Goal: Task Accomplishment & Management: Use online tool/utility

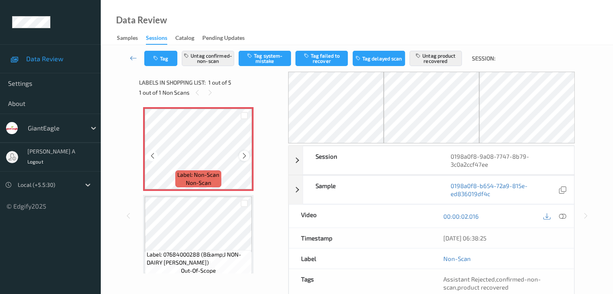
click at [242, 155] on icon at bounding box center [244, 155] width 7 height 7
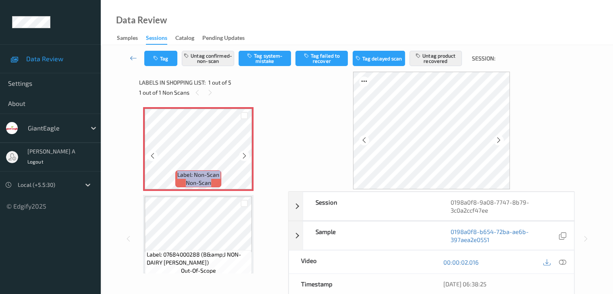
click at [242, 155] on icon at bounding box center [244, 155] width 7 height 7
click at [245, 155] on icon at bounding box center [244, 155] width 7 height 7
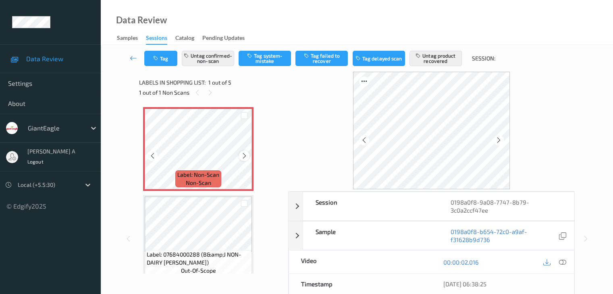
click at [244, 158] on icon at bounding box center [244, 155] width 7 height 7
click at [563, 266] on div at bounding box center [562, 262] width 11 height 11
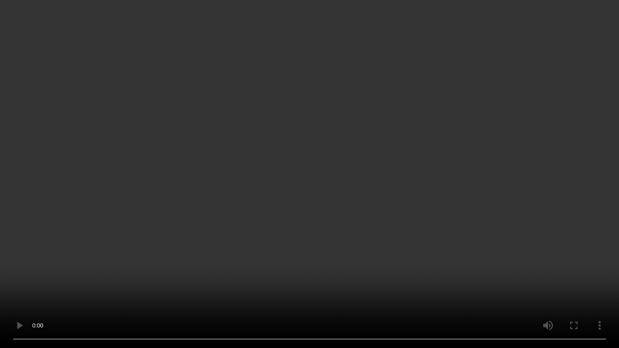
click at [334, 142] on video at bounding box center [309, 174] width 619 height 348
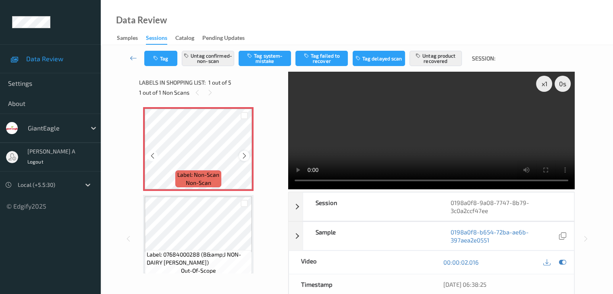
click at [242, 158] on icon at bounding box center [244, 155] width 7 height 7
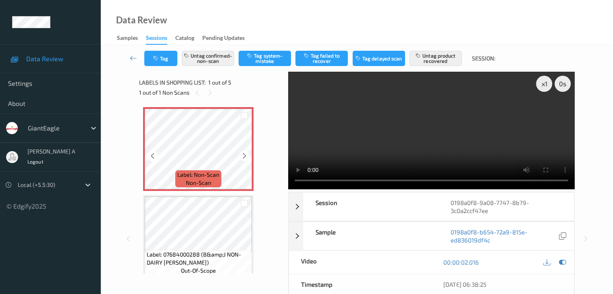
click at [242, 158] on icon at bounding box center [244, 155] width 7 height 7
click at [245, 158] on icon at bounding box center [244, 155] width 7 height 7
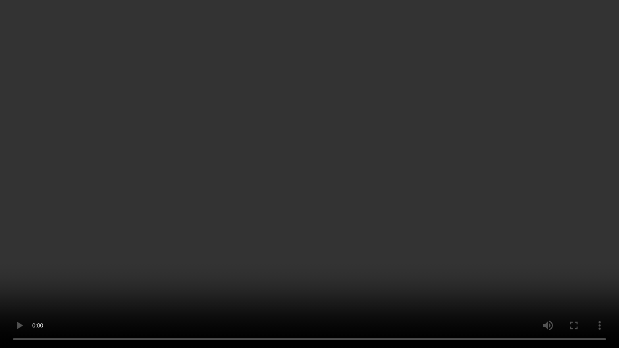
click at [299, 191] on video at bounding box center [309, 174] width 619 height 348
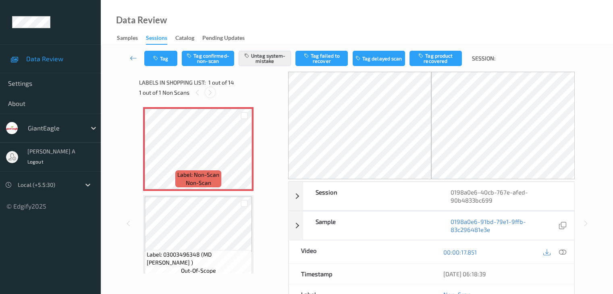
click at [210, 94] on icon at bounding box center [210, 92] width 7 height 7
click at [243, 154] on icon at bounding box center [244, 155] width 7 height 7
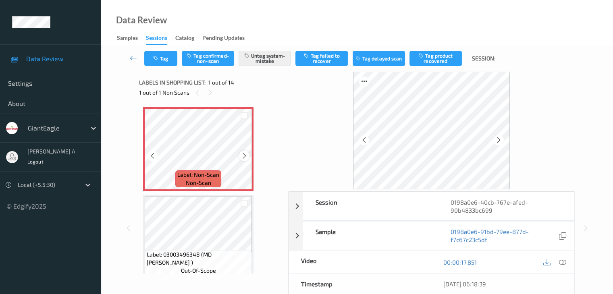
click at [243, 155] on icon at bounding box center [244, 155] width 7 height 7
click at [558, 260] on div at bounding box center [562, 262] width 11 height 11
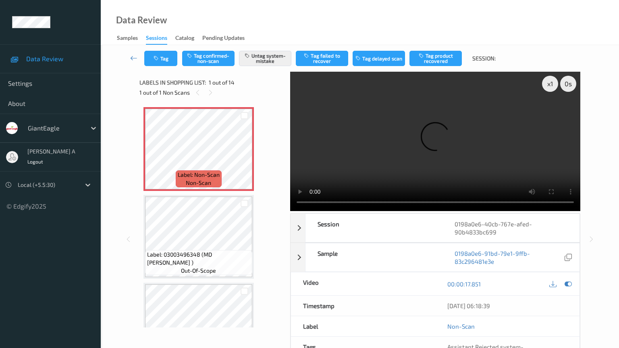
click at [290, 211] on video at bounding box center [435, 141] width 290 height 139
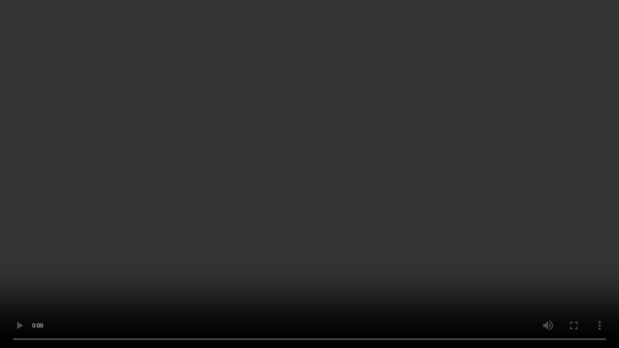
click at [316, 145] on video at bounding box center [309, 174] width 619 height 348
click at [317, 154] on video at bounding box center [309, 174] width 619 height 348
click at [366, 142] on video at bounding box center [309, 174] width 619 height 348
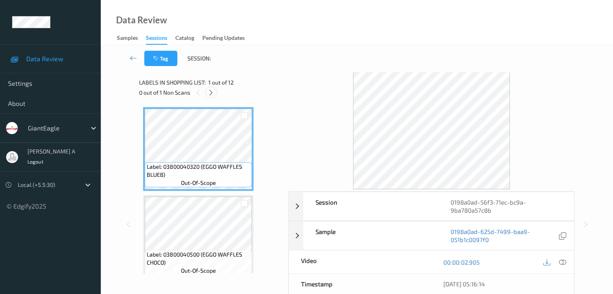
click at [213, 91] on icon at bounding box center [211, 92] width 7 height 7
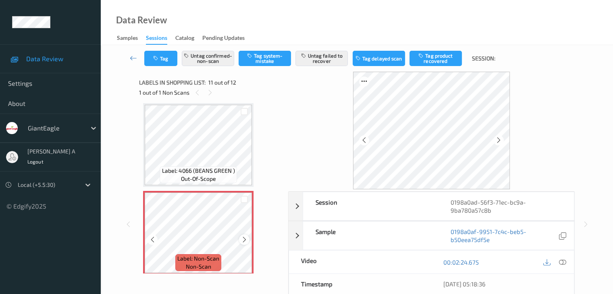
click at [243, 242] on icon at bounding box center [244, 239] width 7 height 7
click at [558, 257] on div at bounding box center [555, 262] width 26 height 11
click at [564, 262] on icon at bounding box center [562, 262] width 7 height 7
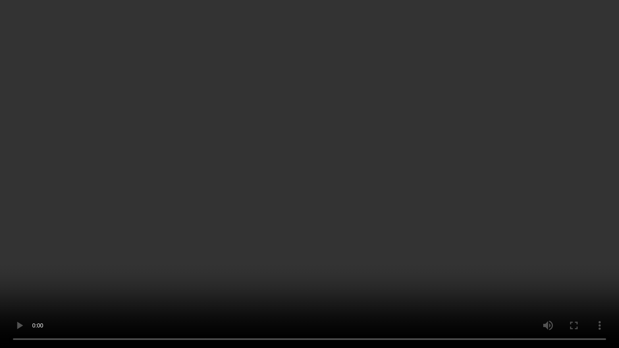
click at [404, 173] on video at bounding box center [309, 174] width 619 height 348
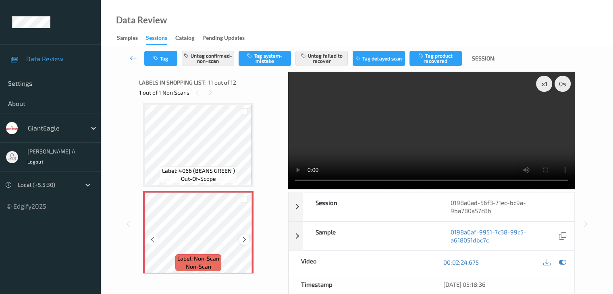
click at [242, 239] on icon at bounding box center [244, 239] width 7 height 7
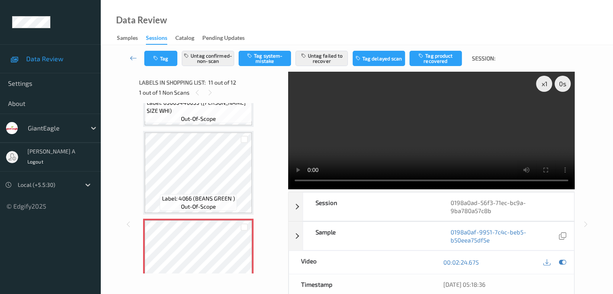
scroll to position [888, 0]
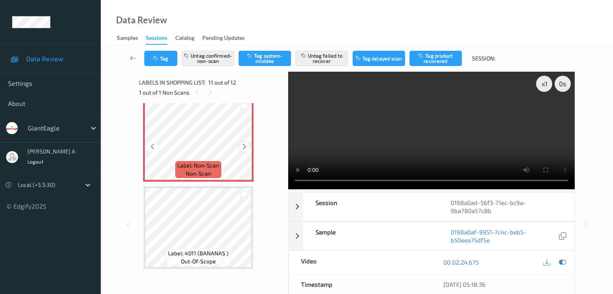
click at [245, 147] on icon at bounding box center [244, 146] width 7 height 7
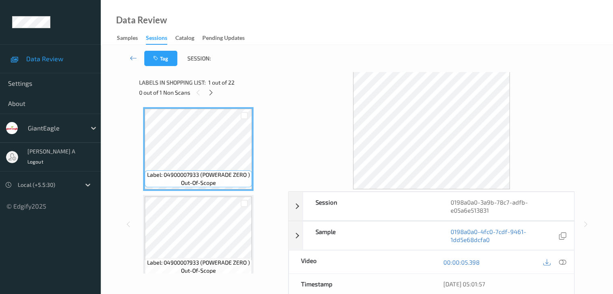
drag, startPoint x: 213, startPoint y: 90, endPoint x: 214, endPoint y: 104, distance: 14.1
click at [213, 90] on icon at bounding box center [211, 92] width 7 height 7
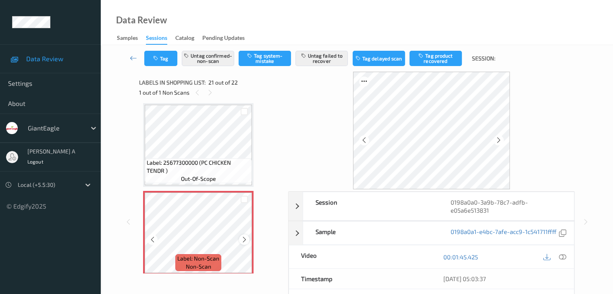
click at [243, 239] on icon at bounding box center [244, 239] width 7 height 7
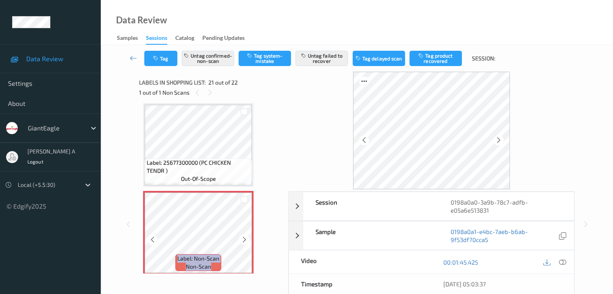
click at [243, 239] on icon at bounding box center [244, 239] width 7 height 7
click at [563, 261] on icon at bounding box center [562, 262] width 7 height 7
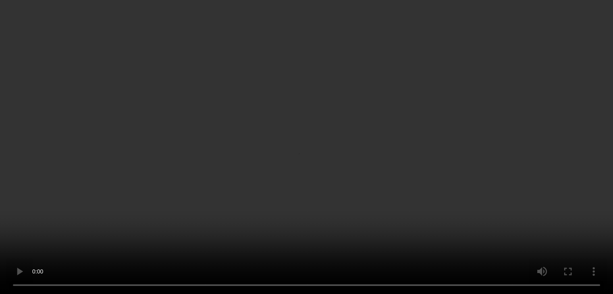
scroll to position [1766, 0]
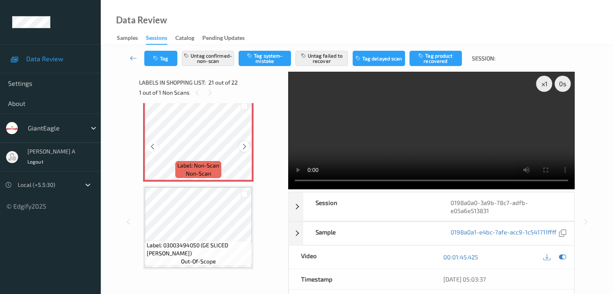
click at [245, 145] on icon at bounding box center [244, 146] width 7 height 7
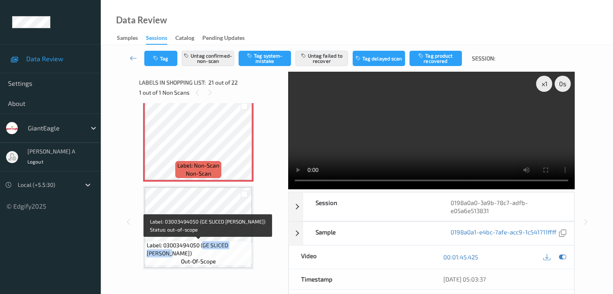
drag, startPoint x: 204, startPoint y: 245, endPoint x: 154, endPoint y: 258, distance: 51.0
click at [154, 258] on div "Label: 03003494050 (GE SLICED [PERSON_NAME]) out-of-scope" at bounding box center [198, 253] width 107 height 25
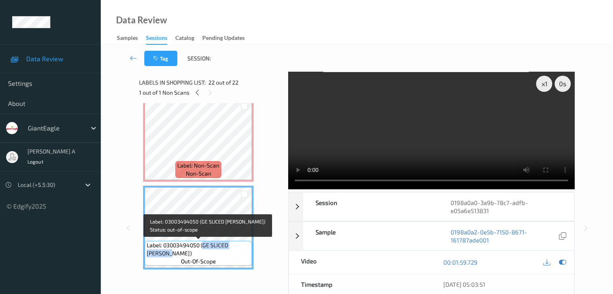
copy span "GE SLICED [PERSON_NAME]"
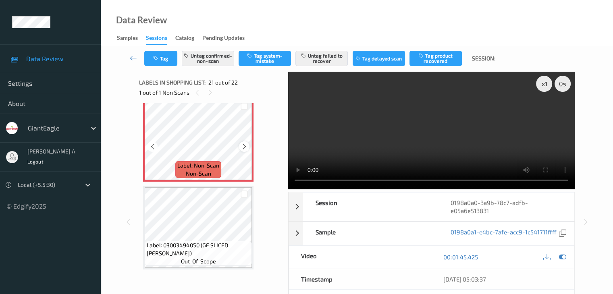
click at [245, 144] on icon at bounding box center [244, 146] width 7 height 7
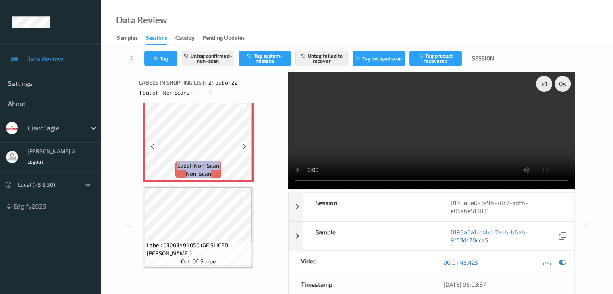
click at [245, 144] on icon at bounding box center [244, 146] width 7 height 7
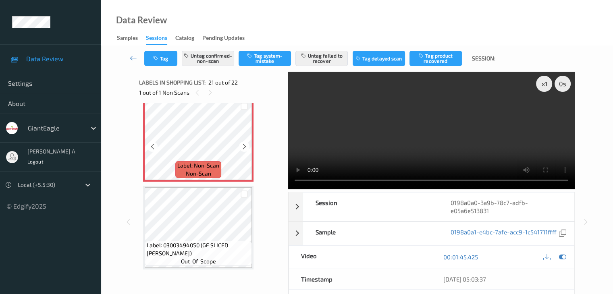
click at [245, 144] on icon at bounding box center [244, 146] width 7 height 7
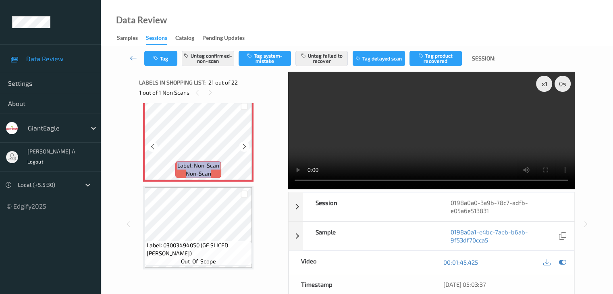
click at [245, 144] on icon at bounding box center [244, 146] width 7 height 7
